Goal: Information Seeking & Learning: Learn about a topic

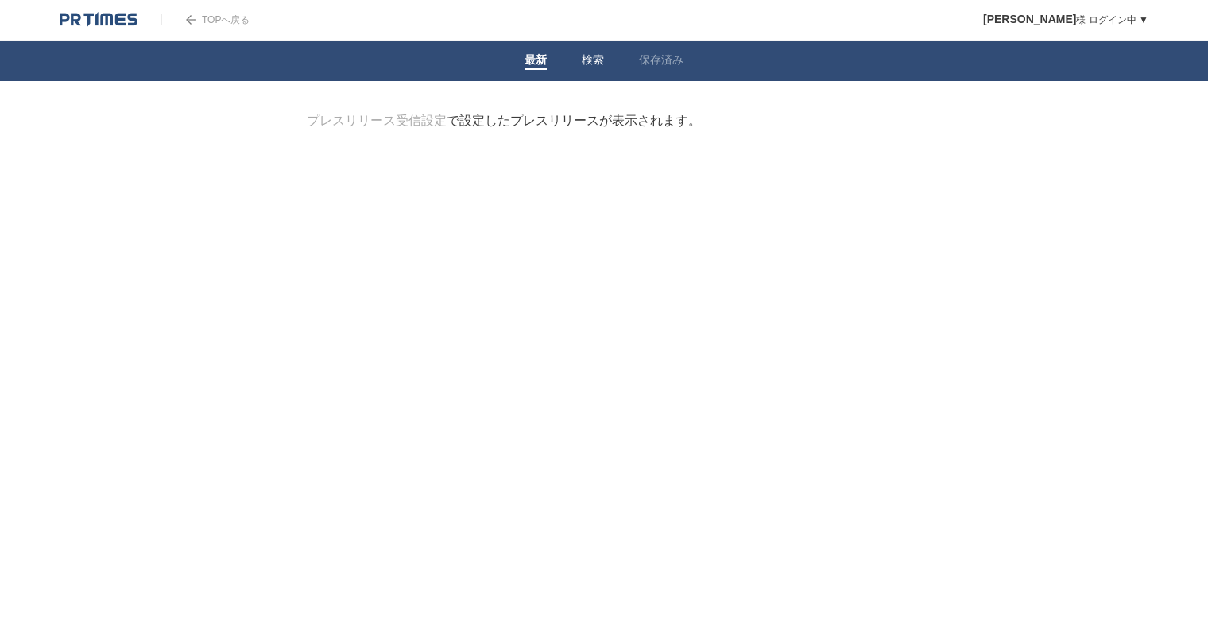
click at [587, 56] on link "検索" at bounding box center [593, 61] width 22 height 17
drag, startPoint x: 405, startPoint y: 162, endPoint x: 409, endPoint y: 150, distance: 12.6
click at [405, 113] on form "検索ワードを入力" at bounding box center [604, 113] width 595 height 0
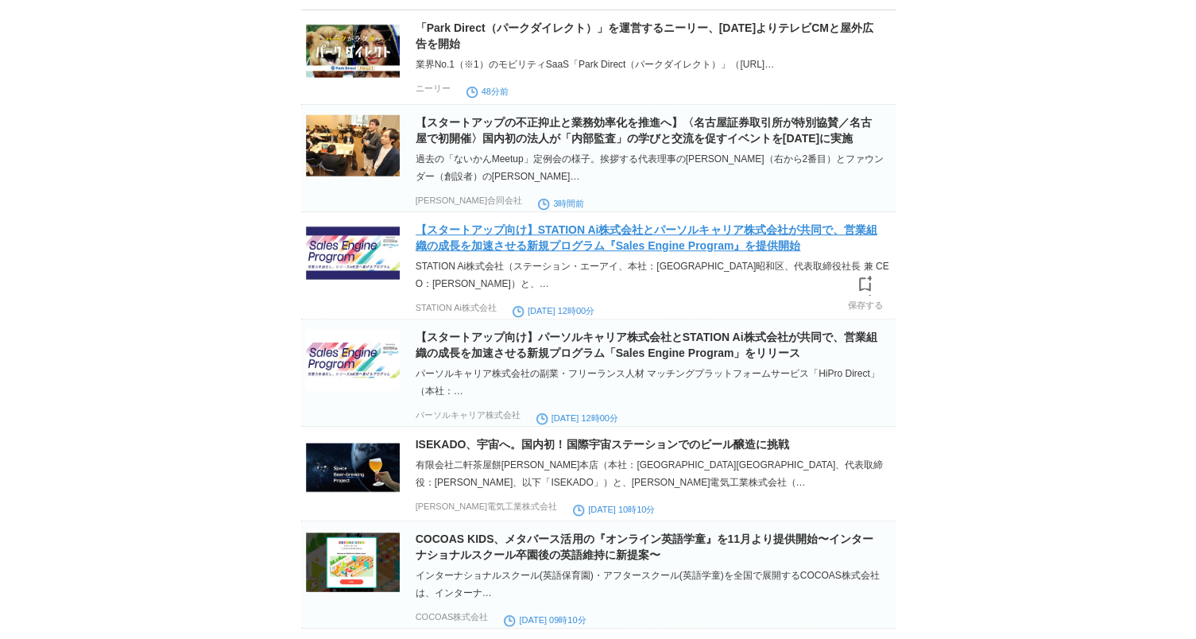
scroll to position [159, 0]
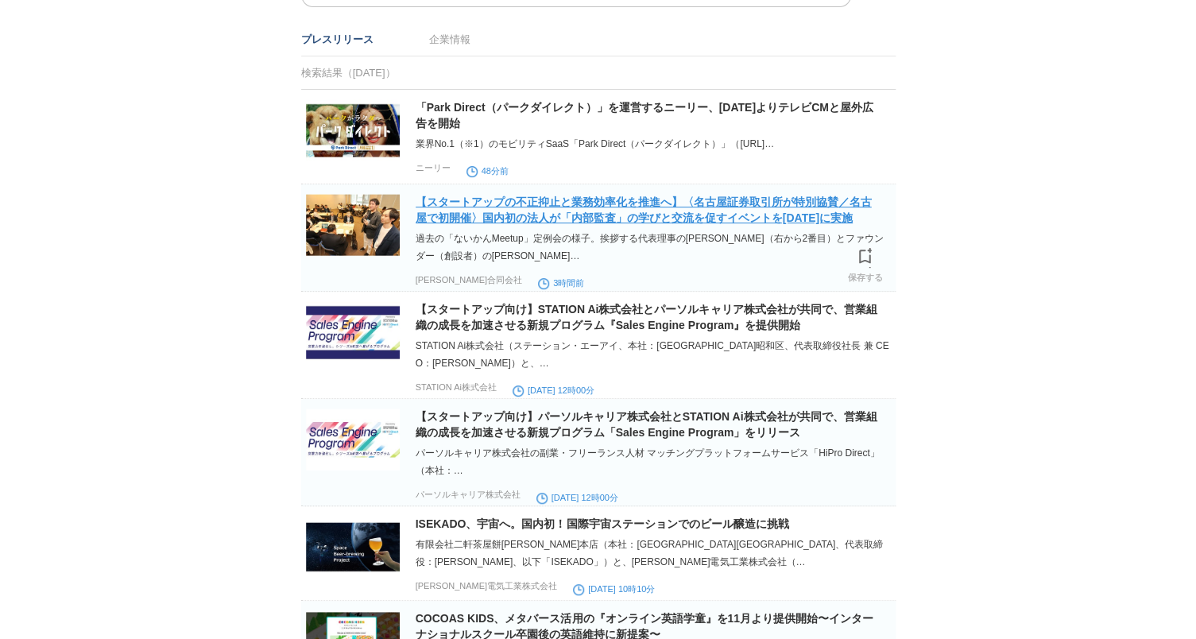
click at [625, 211] on link "【スタートアップの不正抑止と業務効率化を推進へ】〈名古屋証券取引所が特別協賛／名古屋で初開催〉国内初の法人が「内部監査」の学びと交流を促すイベントを[DATE…" at bounding box center [644, 210] width 456 height 29
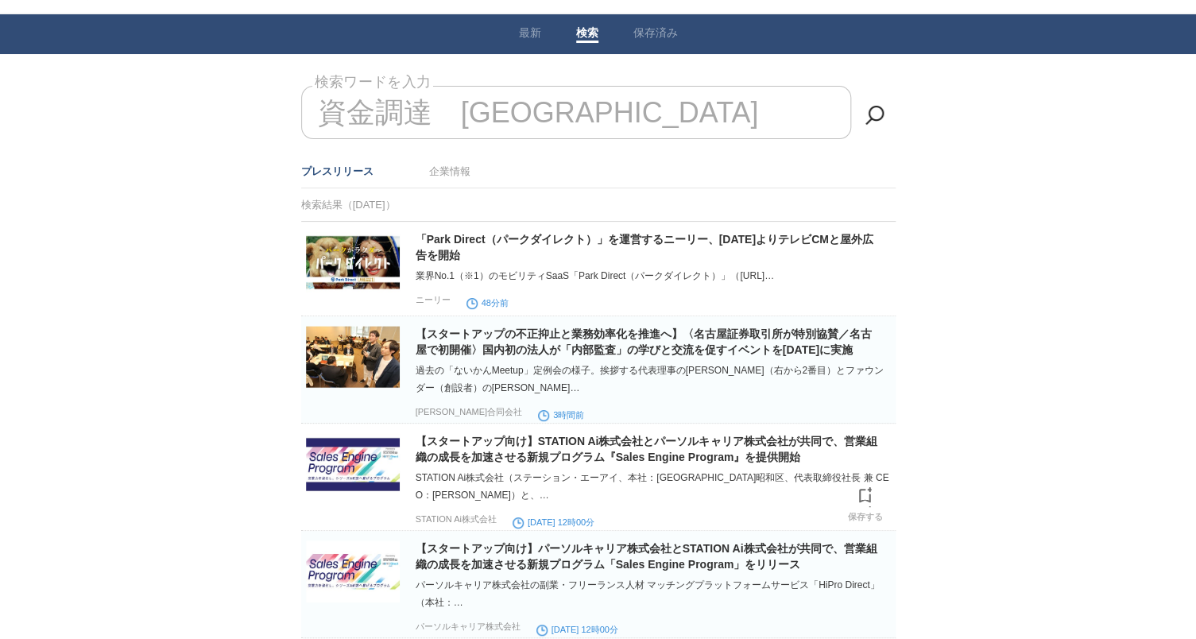
scroll to position [0, 0]
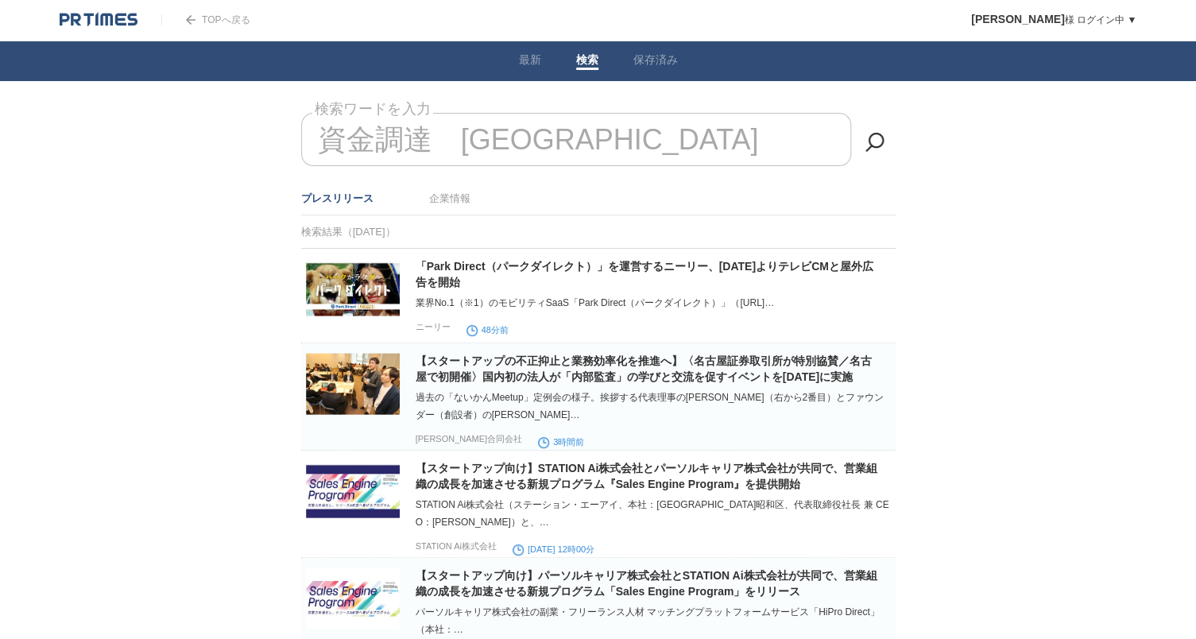
drag, startPoint x: 586, startPoint y: 149, endPoint x: 630, endPoint y: 134, distance: 46.3
click at [601, 145] on input "資金調達　[GEOGRAPHIC_DATA]" at bounding box center [576, 139] width 550 height 53
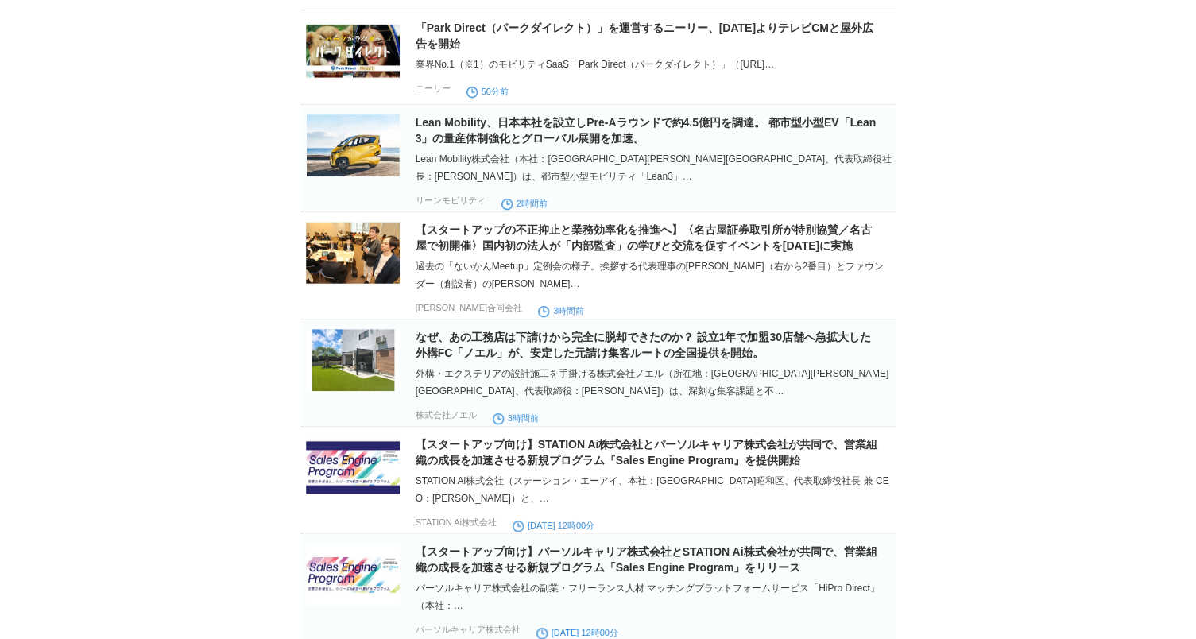
scroll to position [159, 0]
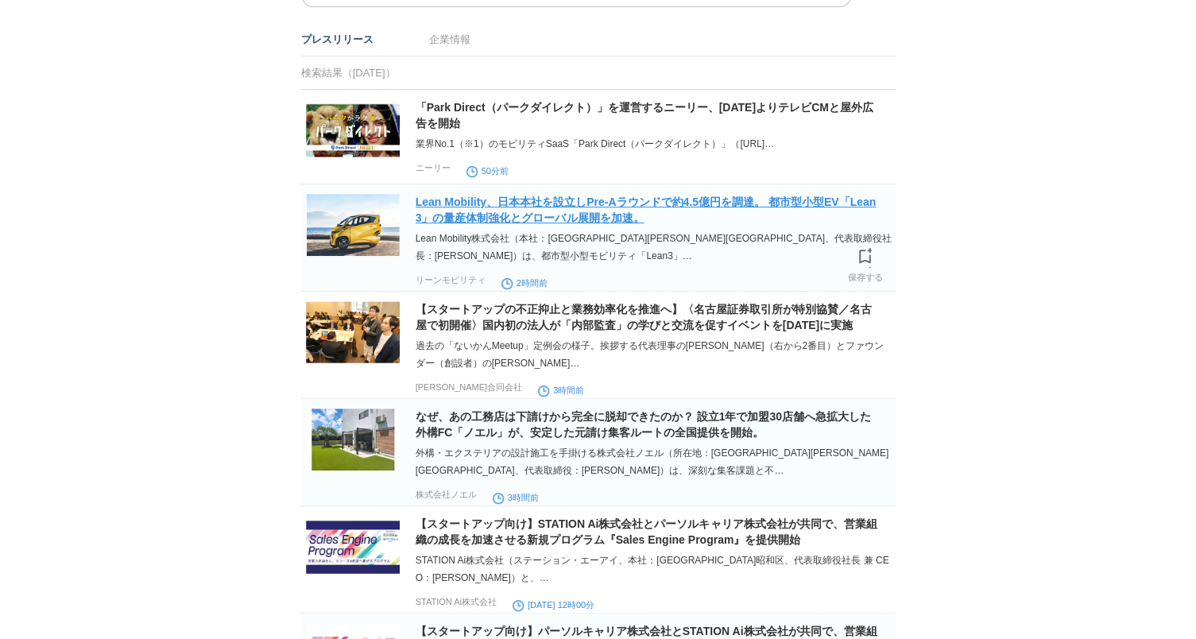
click at [649, 213] on link "Lean Mobility、日本本社を設立しPre-Aラウンドで約4.5億円を調達。 都市型小型EV「Lean3」の量産体制強化とグローバル展開を加速。" at bounding box center [646, 210] width 461 height 29
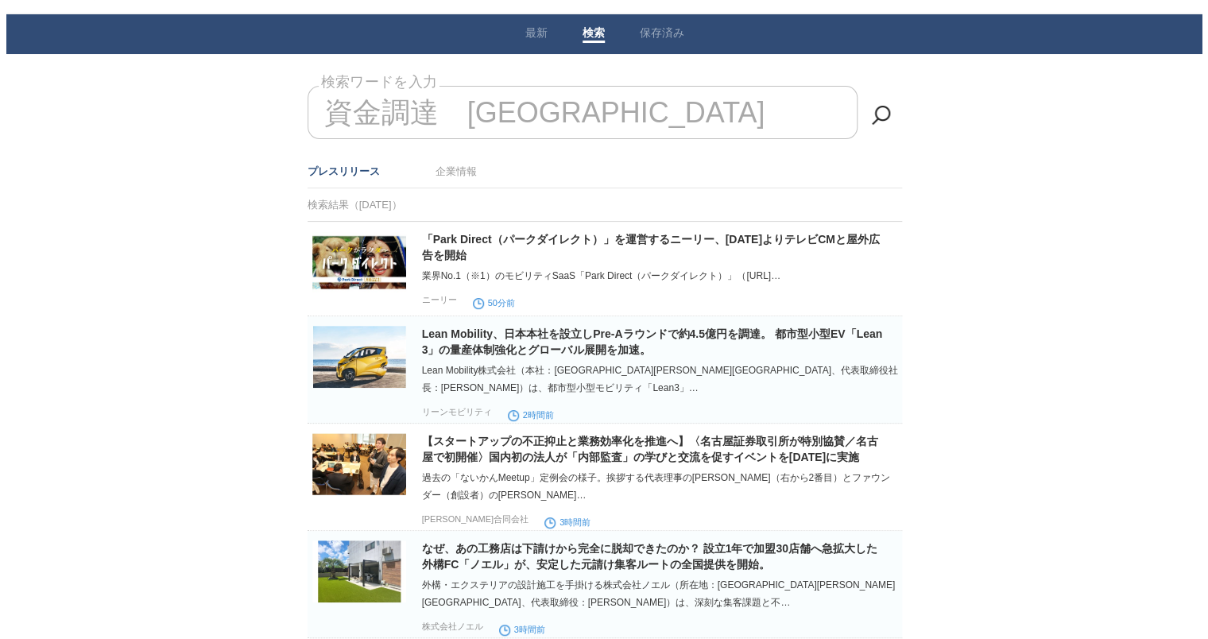
scroll to position [0, 0]
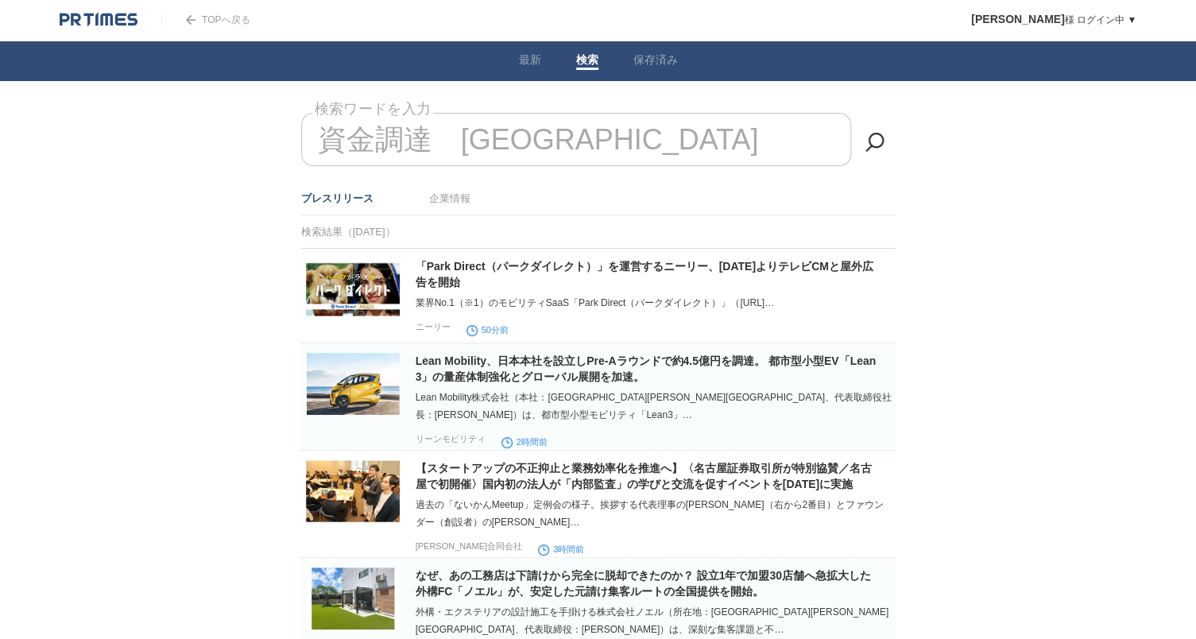
click at [618, 128] on input "資金調達　[GEOGRAPHIC_DATA]" at bounding box center [576, 139] width 550 height 53
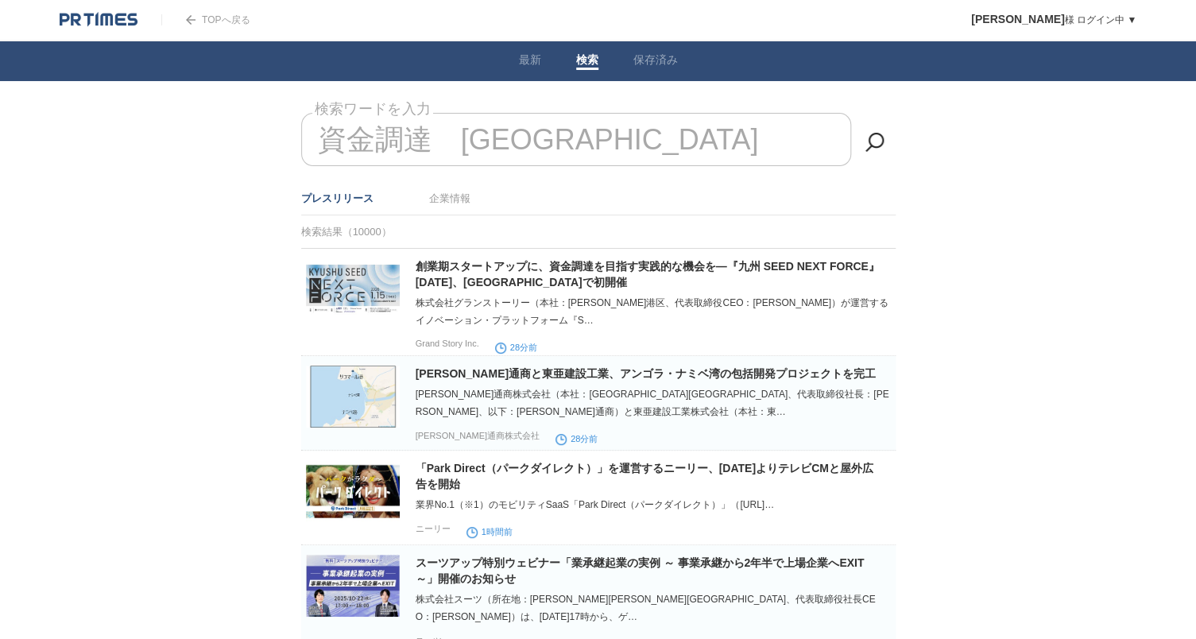
type input "資金調達　[GEOGRAPHIC_DATA]"
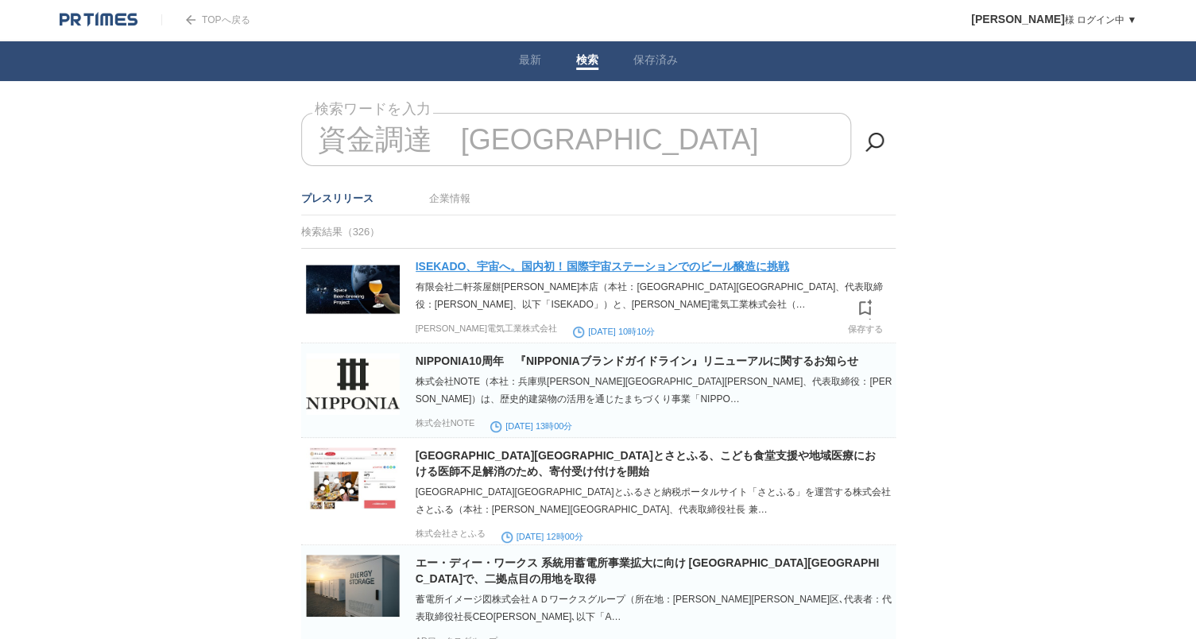
click at [720, 272] on link "ISEKADO、宇宙へ。国内初！国際宇宙ステーションでのビール醸造に挑戦" at bounding box center [603, 266] width 374 height 13
